Goal: Task Accomplishment & Management: Manage account settings

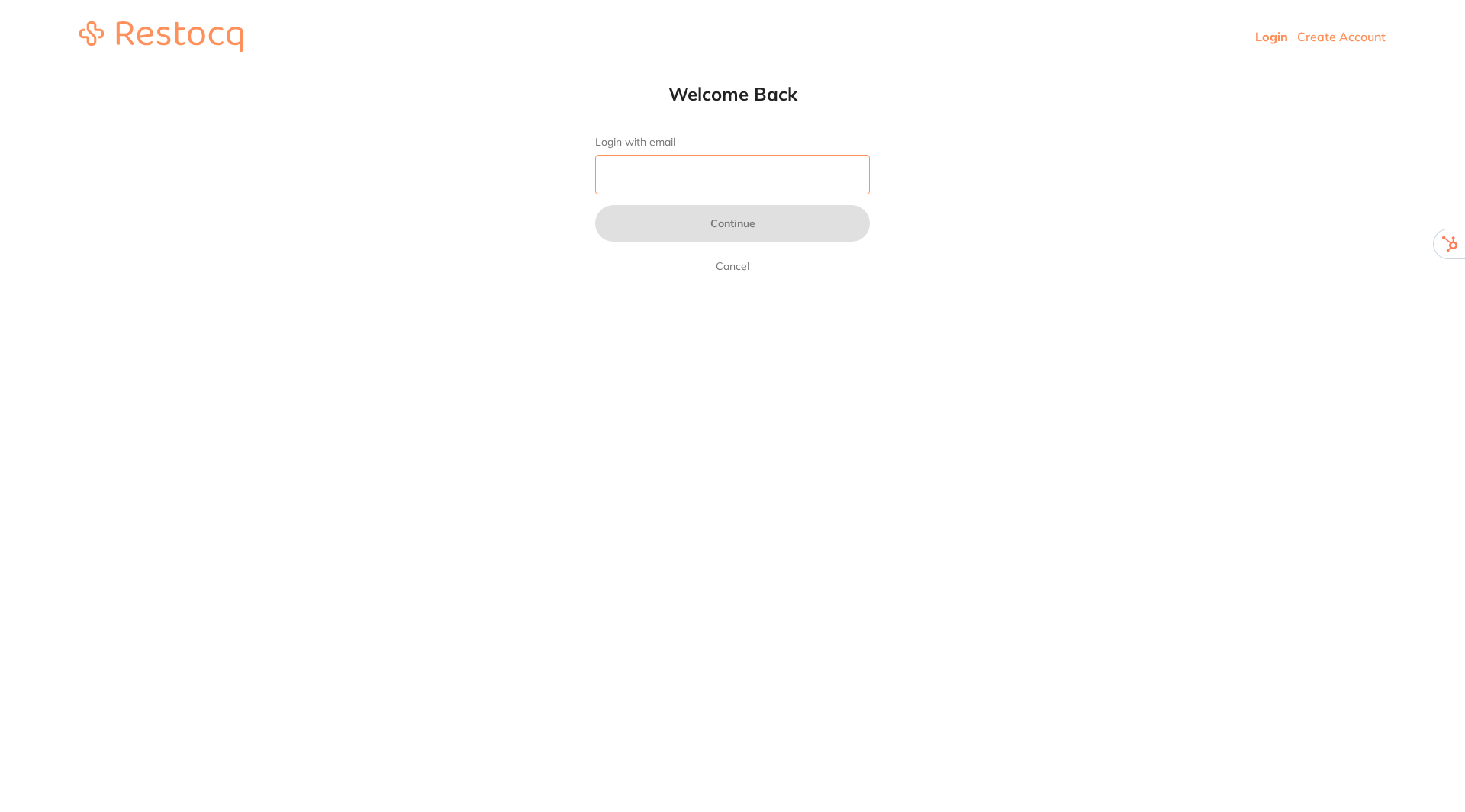
click at [679, 187] on input "Login with email" at bounding box center [732, 174] width 274 height 40
type input "[EMAIL_ADDRESS][DOMAIN_NAME]"
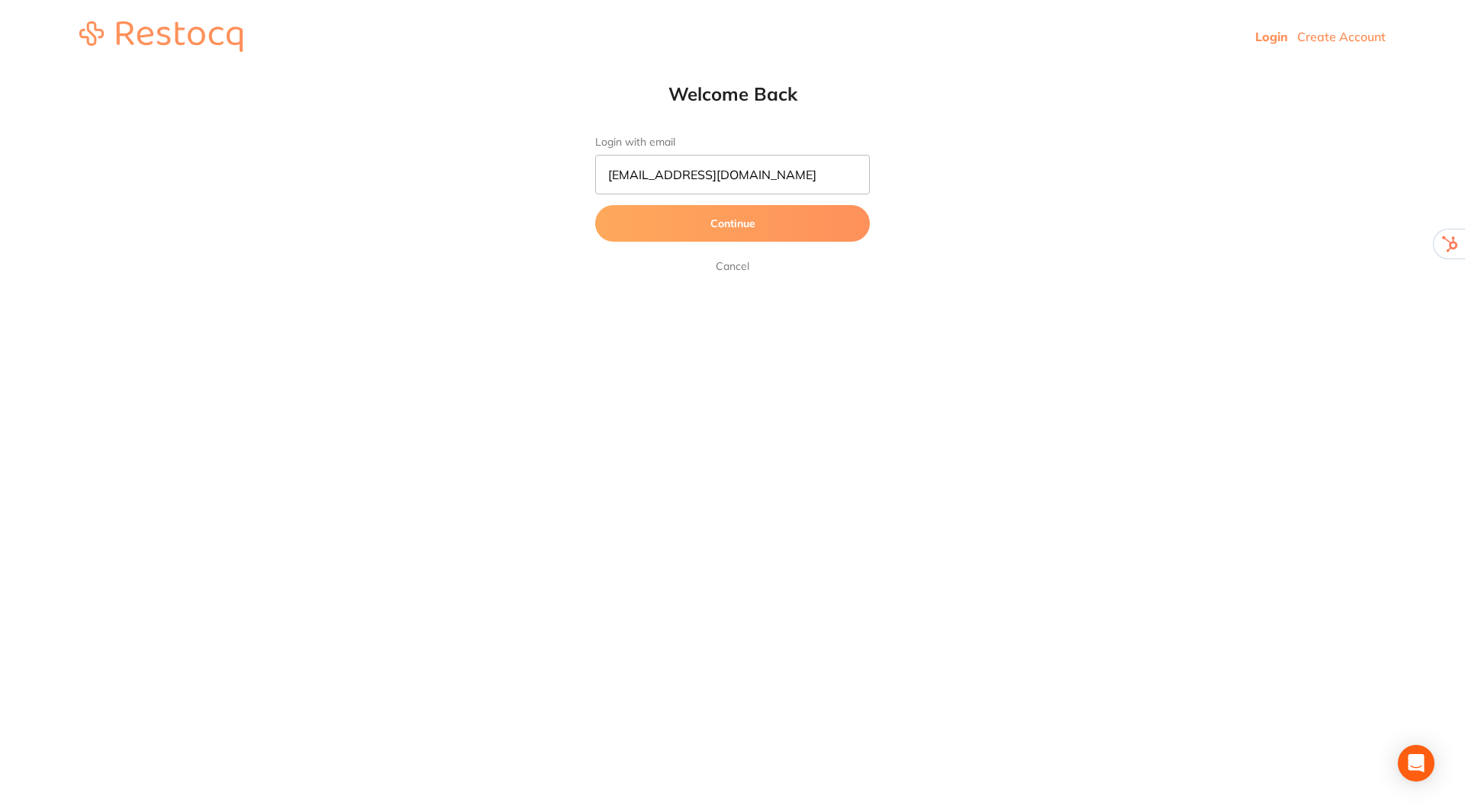
click at [704, 220] on button "Continue" at bounding box center [732, 224] width 274 height 37
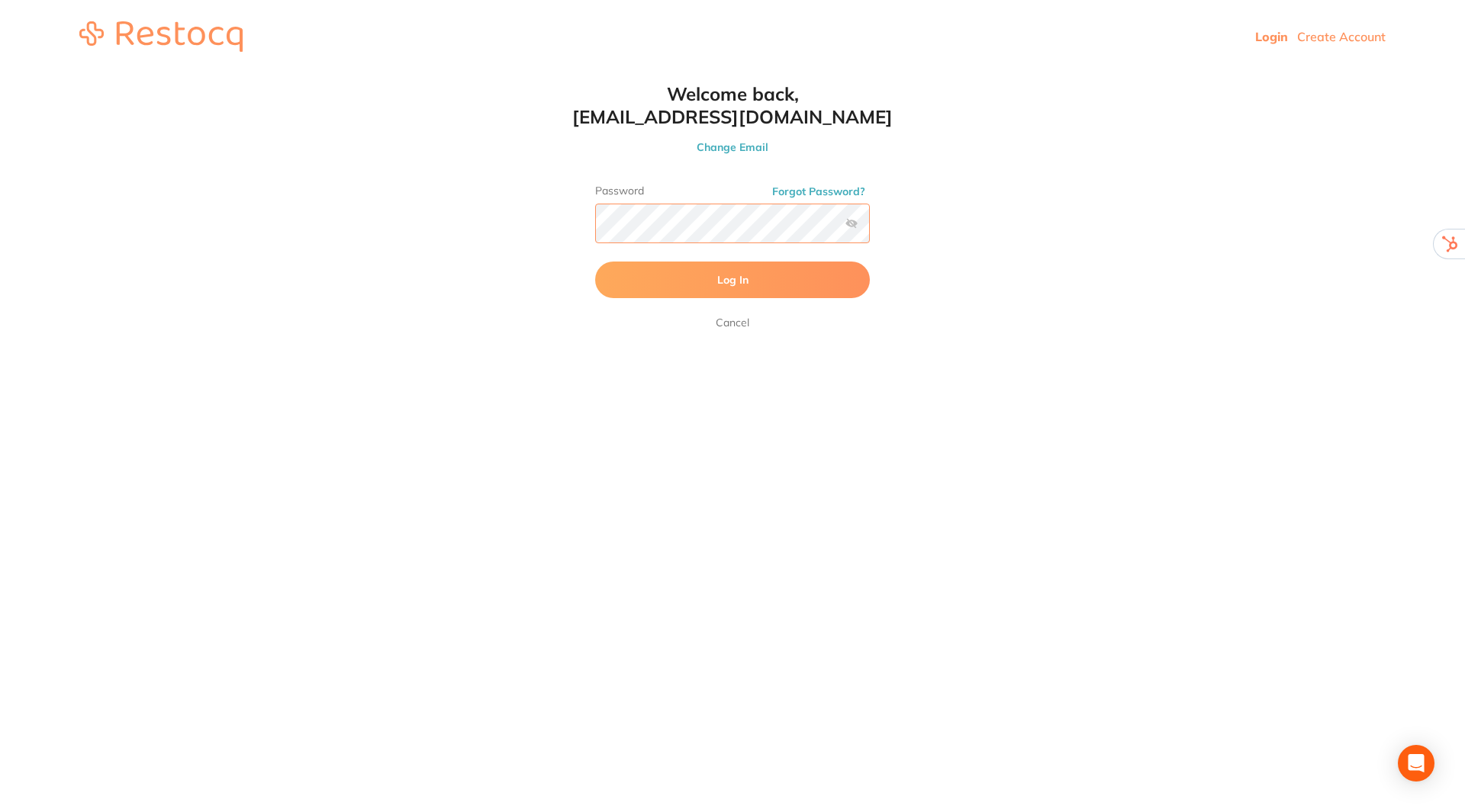
click at [595, 262] on button "Log In" at bounding box center [732, 280] width 274 height 37
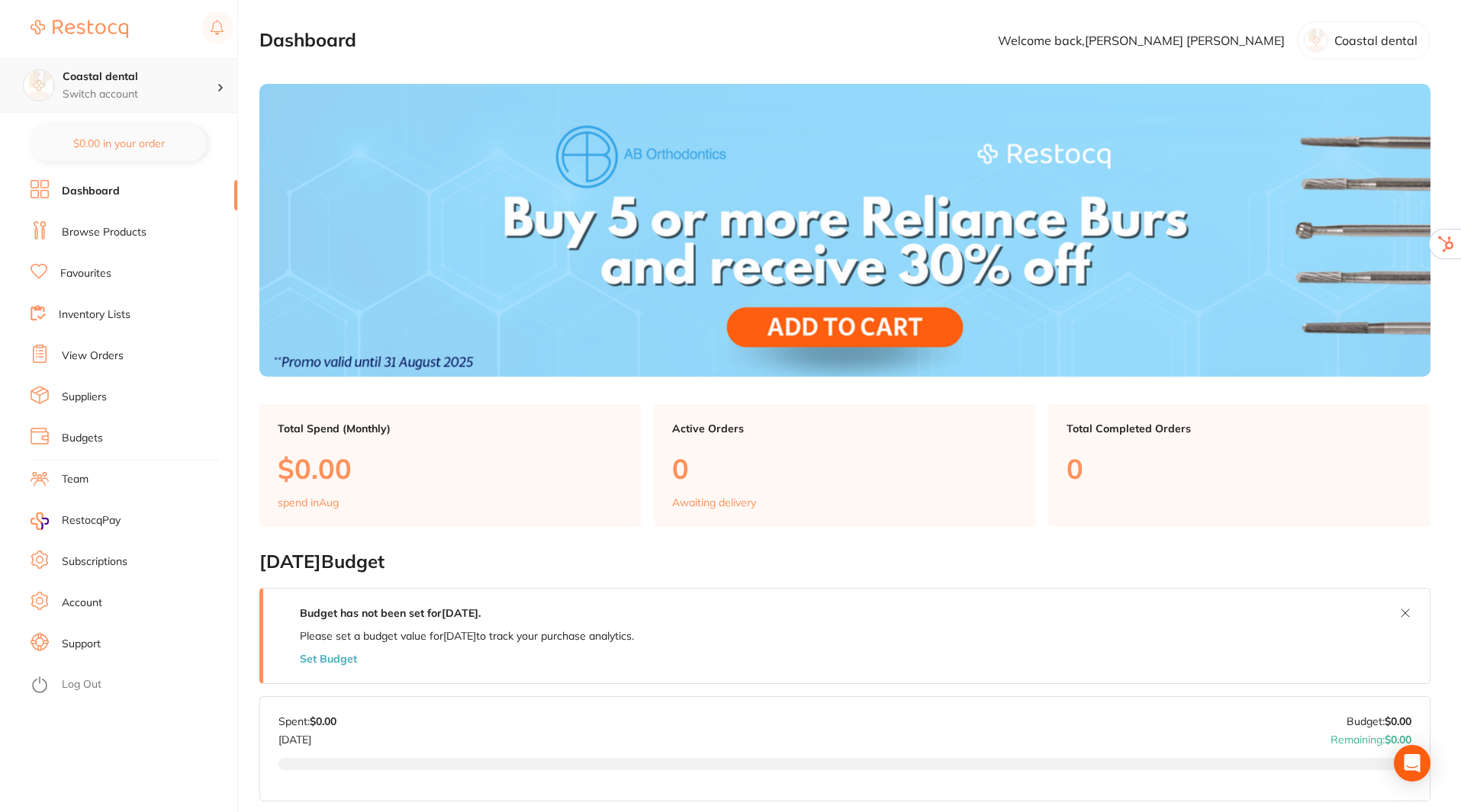
click at [143, 88] on p "Switch account" at bounding box center [140, 95] width 154 height 16
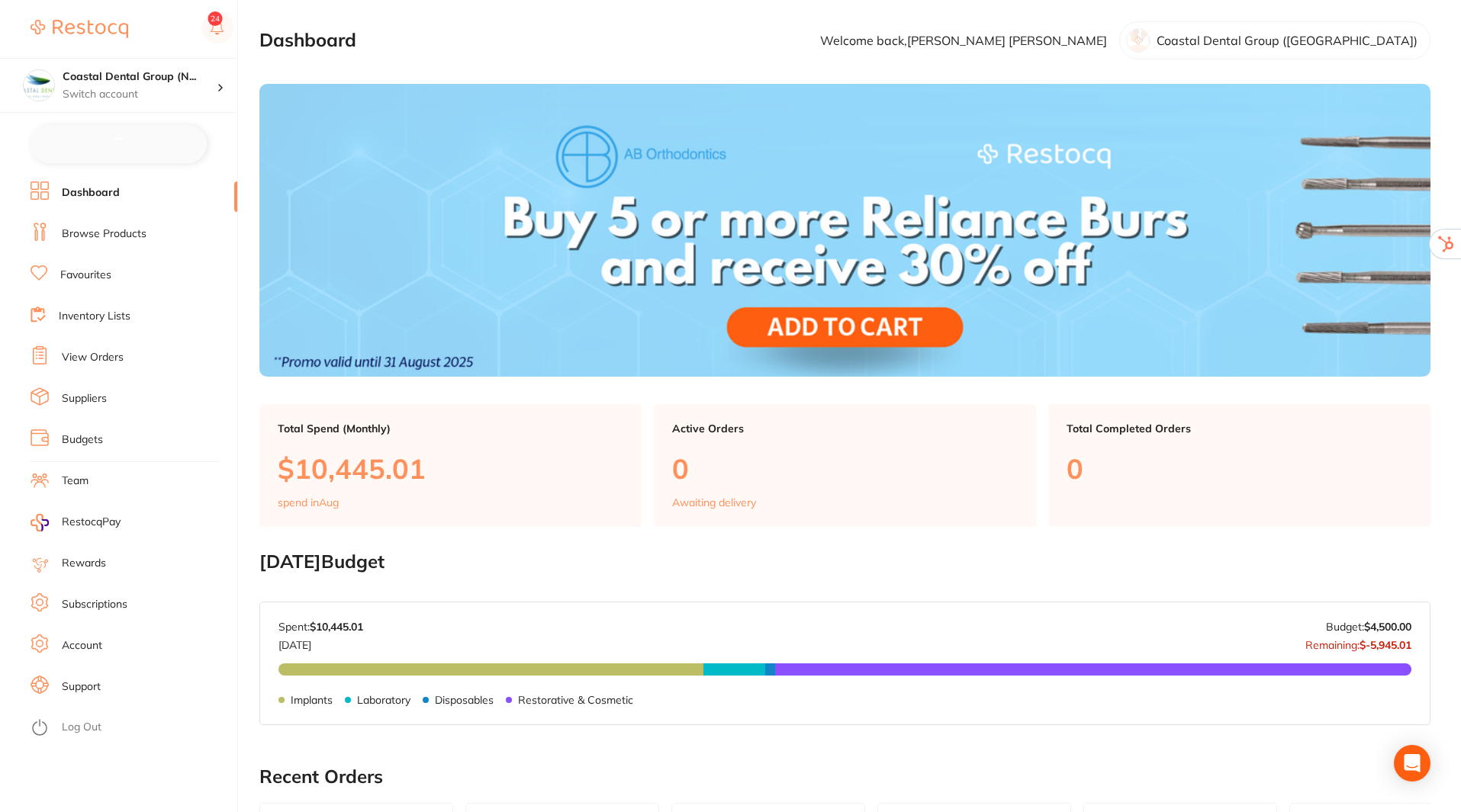
checkbox input "false"
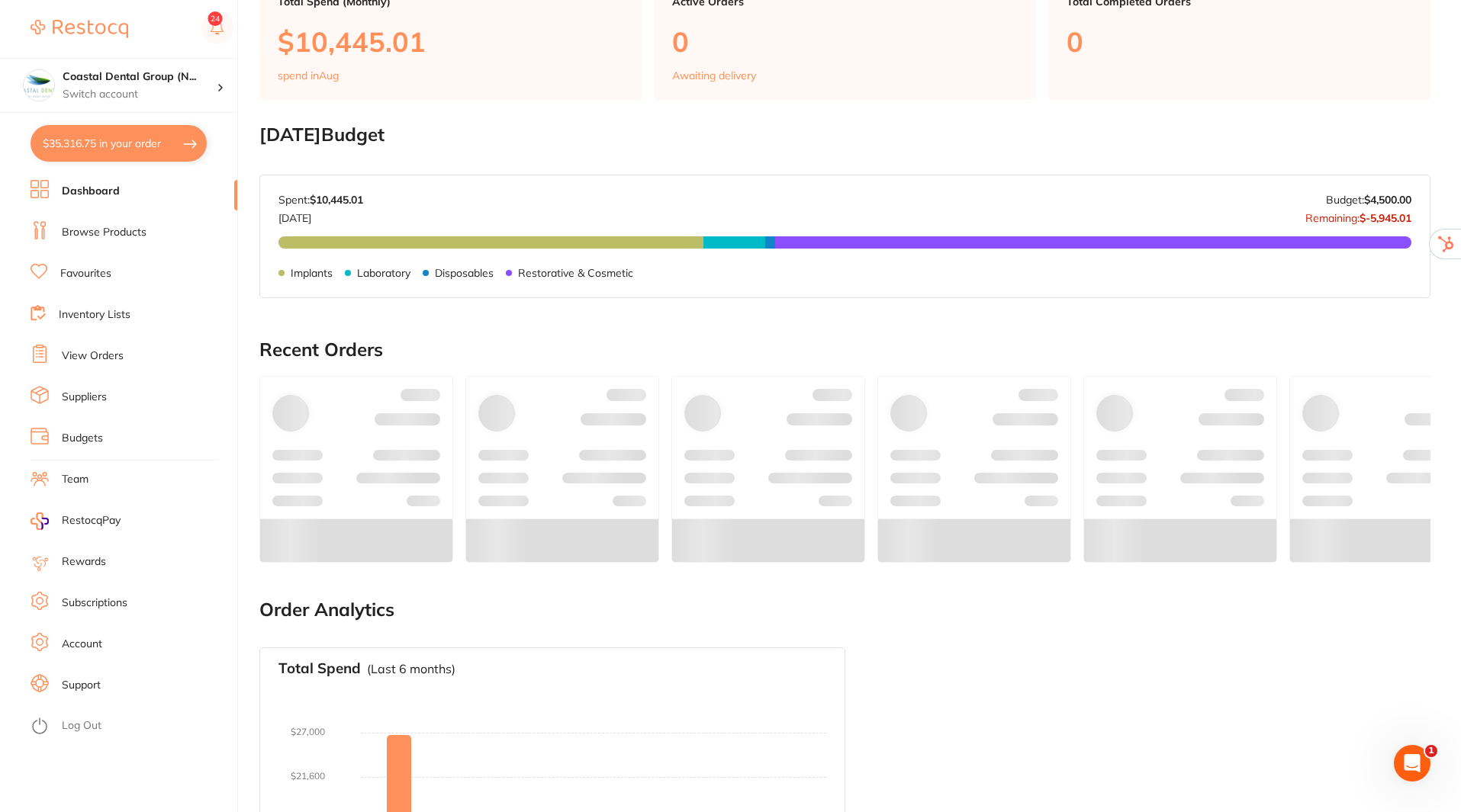
scroll to position [456, 0]
